Goal: Find specific page/section: Find specific page/section

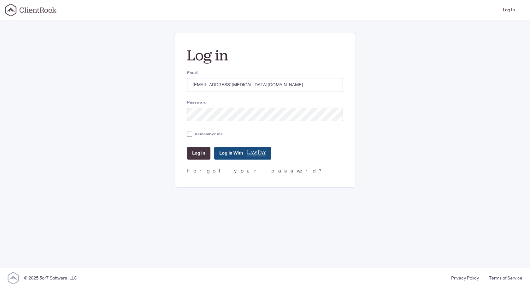
click at [203, 157] on input "Log in" at bounding box center [198, 153] width 23 height 13
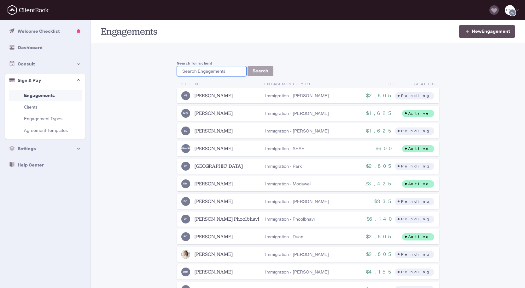
click at [191, 70] on input "search" at bounding box center [211, 71] width 69 height 10
paste input "[EMAIL_ADDRESS][DOMAIN_NAME]"
type input "[EMAIL_ADDRESS][DOMAIN_NAME]"
click at [253, 70] on button "Search" at bounding box center [260, 71] width 26 height 10
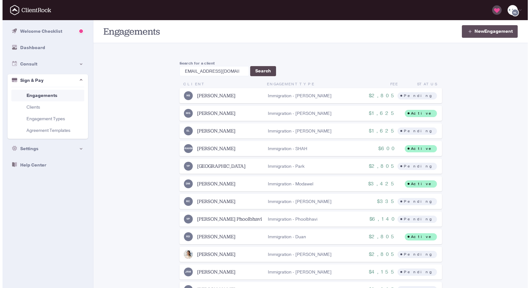
scroll to position [0, 0]
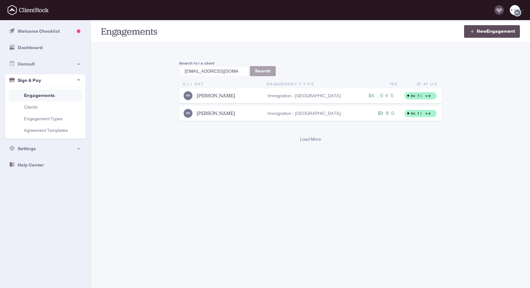
click at [221, 90] on li "DD [PERSON_NAME] Immigration $4,045 Immigration - [GEOGRAPHIC_DATA] $4,045 Acti…" at bounding box center [310, 95] width 262 height 15
click at [218, 94] on link "[PERSON_NAME]" at bounding box center [216, 96] width 38 height 6
